Goal: Task Accomplishment & Management: Manage account settings

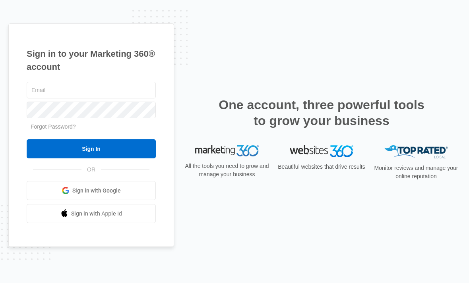
click at [86, 195] on span "Sign in with Google" at bounding box center [96, 191] width 48 height 8
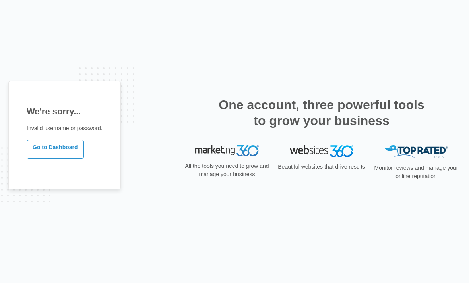
click at [216, 157] on img at bounding box center [227, 150] width 64 height 11
click at [47, 159] on link "Go to Dashboard" at bounding box center [55, 149] width 57 height 19
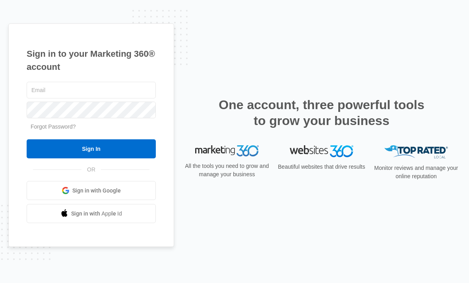
click at [99, 198] on link "Sign in with Google" at bounding box center [91, 190] width 129 height 19
click at [54, 200] on link "Sign in with Google" at bounding box center [91, 190] width 129 height 19
click at [85, 192] on div "OR Sign in with Google Sign in with Apple Id" at bounding box center [91, 197] width 129 height 54
click at [91, 195] on span "Sign in with Google" at bounding box center [96, 191] width 48 height 8
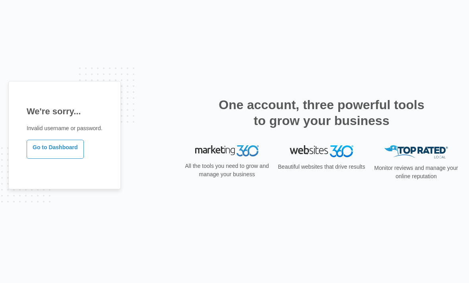
click at [51, 137] on div "We're sorry... Invalid username or password. Go to Dashboard" at bounding box center [64, 135] width 112 height 109
click at [50, 133] on p "Invalid username or password." at bounding box center [65, 128] width 76 height 8
click at [48, 159] on link "Go to Dashboard" at bounding box center [55, 149] width 57 height 19
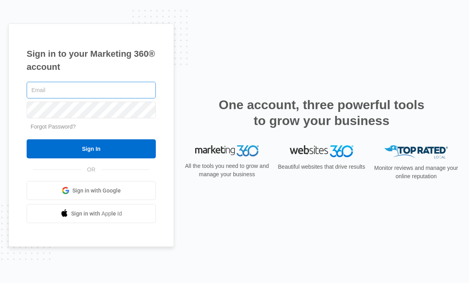
click at [60, 99] on input "text" at bounding box center [91, 90] width 129 height 17
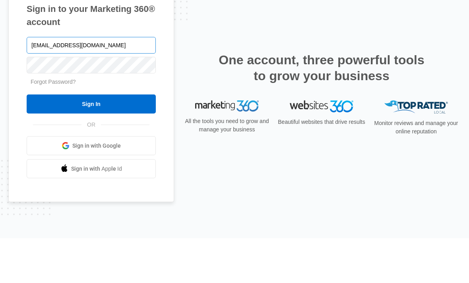
type input "kemnediharrison219@gmail.com"
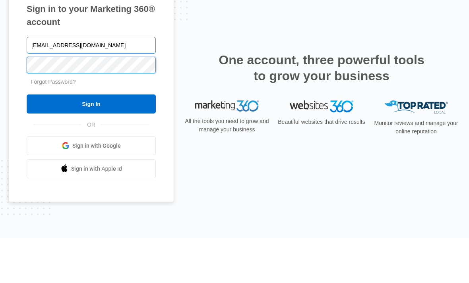
click at [91, 140] on input "Sign In" at bounding box center [91, 149] width 129 height 19
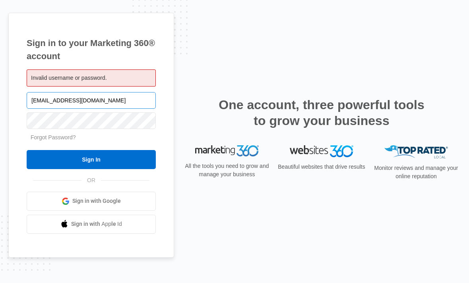
click at [37, 109] on input "kemnediharrison219@gmail.com" at bounding box center [91, 100] width 129 height 17
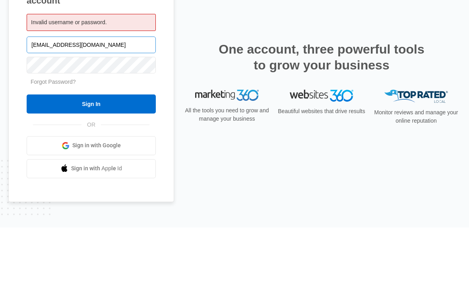
type input "[EMAIL_ADDRESS][DOMAIN_NAME]"
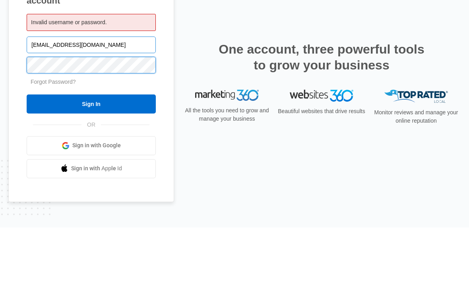
click at [91, 150] on input "Sign In" at bounding box center [91, 159] width 129 height 19
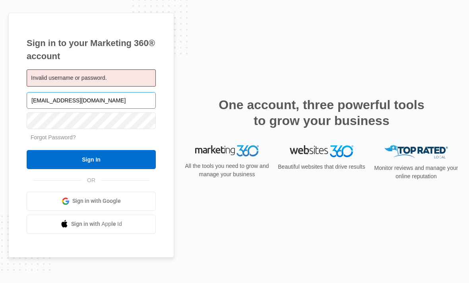
click at [70, 109] on input "[EMAIL_ADDRESS][DOMAIN_NAME]" at bounding box center [91, 100] width 129 height 17
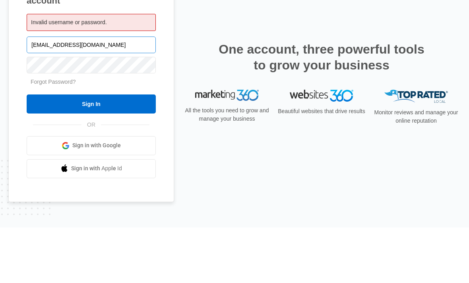
type input "[EMAIL_ADDRESS][DOMAIN_NAME]"
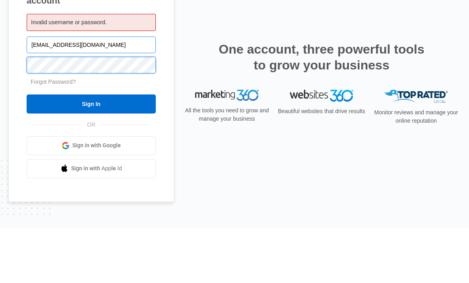
click at [91, 150] on input "Sign In" at bounding box center [91, 159] width 129 height 19
